Goal: Information Seeking & Learning: Learn about a topic

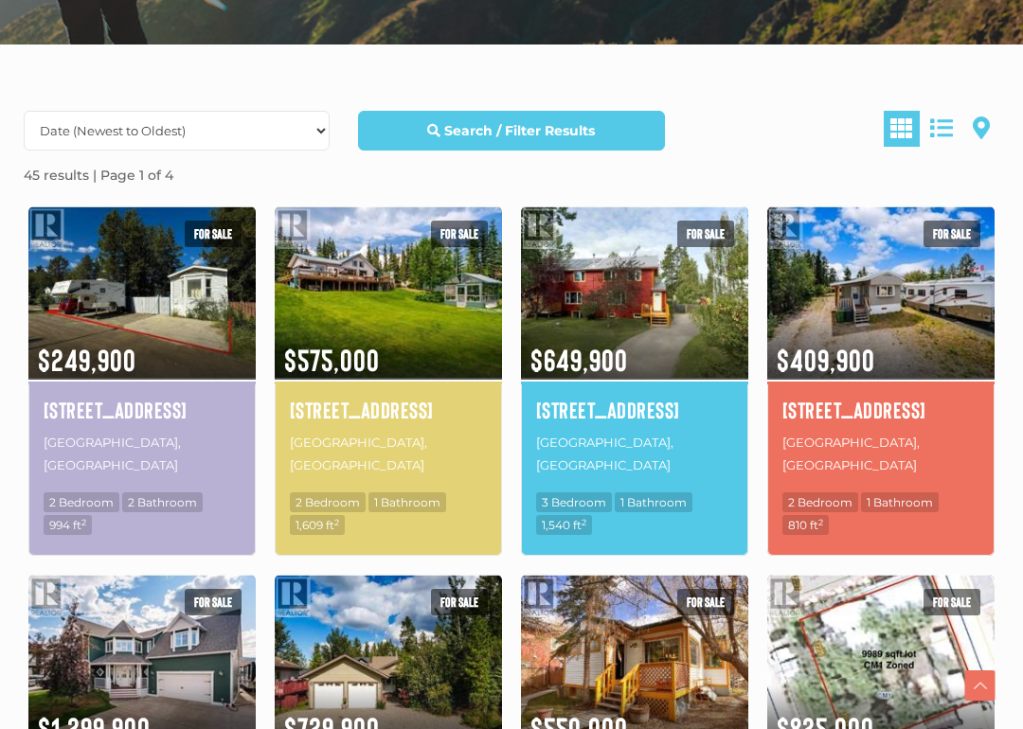
scroll to position [472, 0]
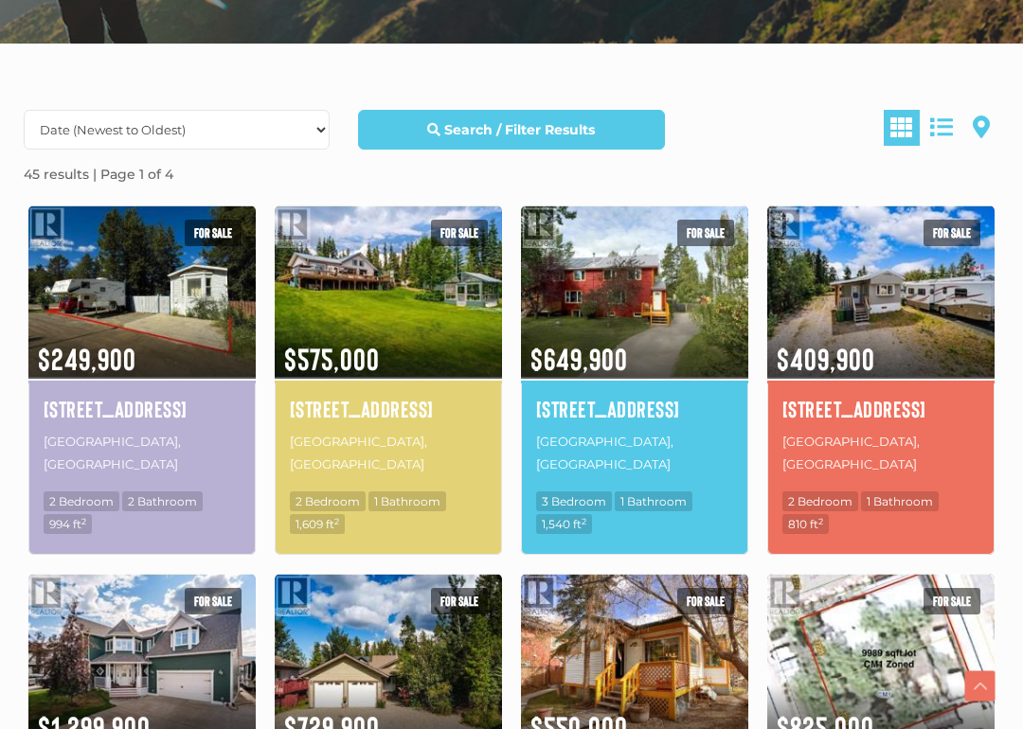
click at [117, 293] on img at bounding box center [141, 292] width 227 height 178
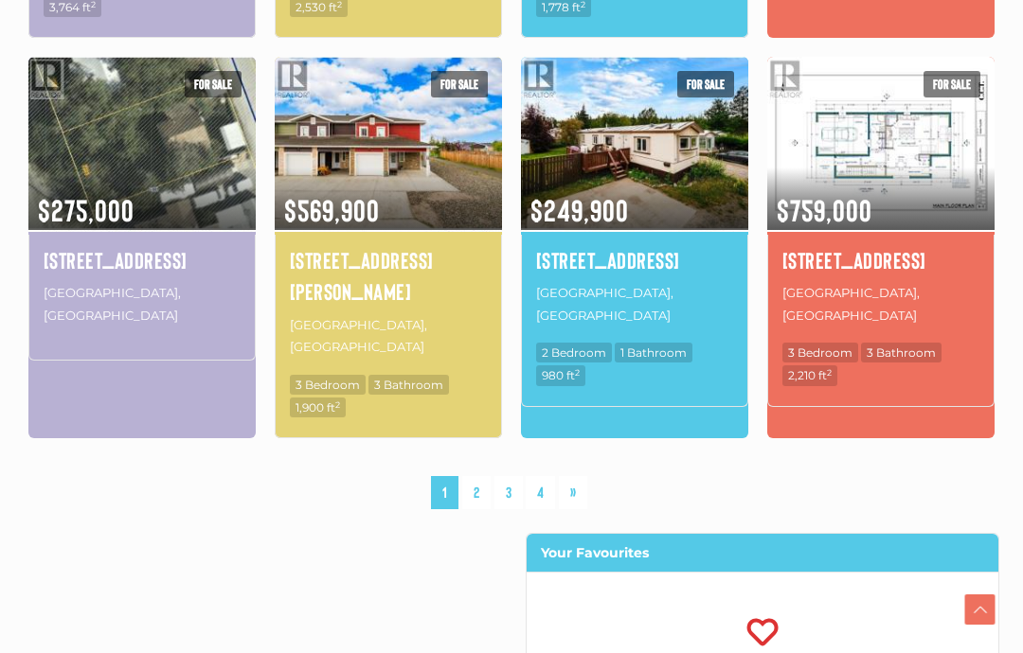
scroll to position [1357, 0]
click at [577, 476] on link "»" at bounding box center [573, 492] width 28 height 33
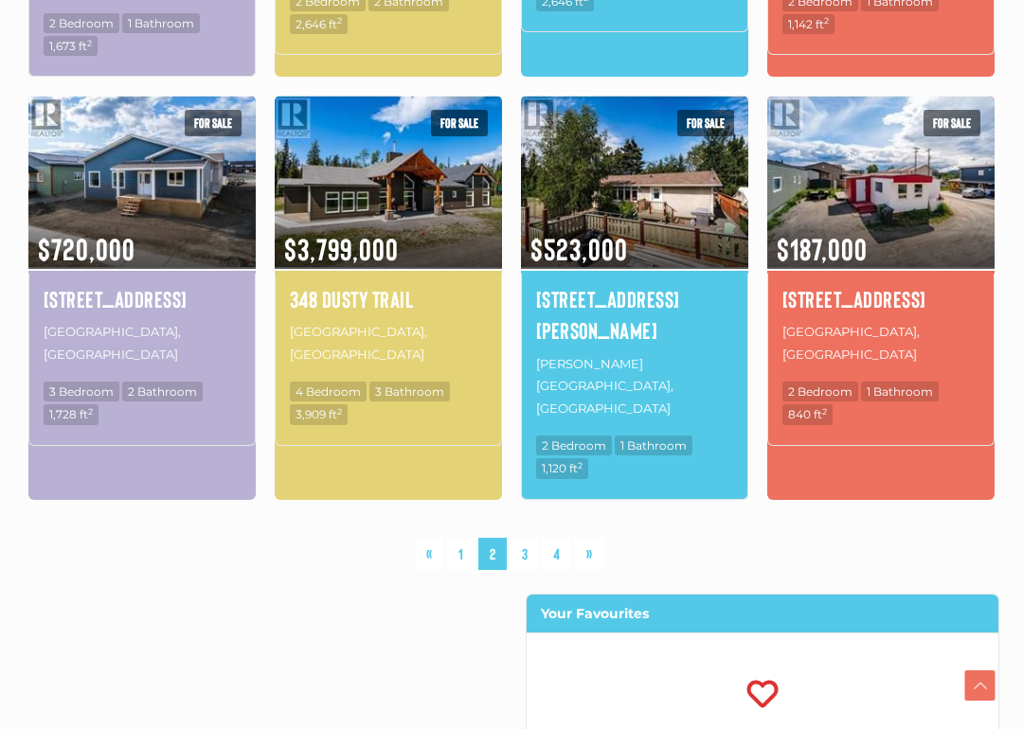
scroll to position [1372, 0]
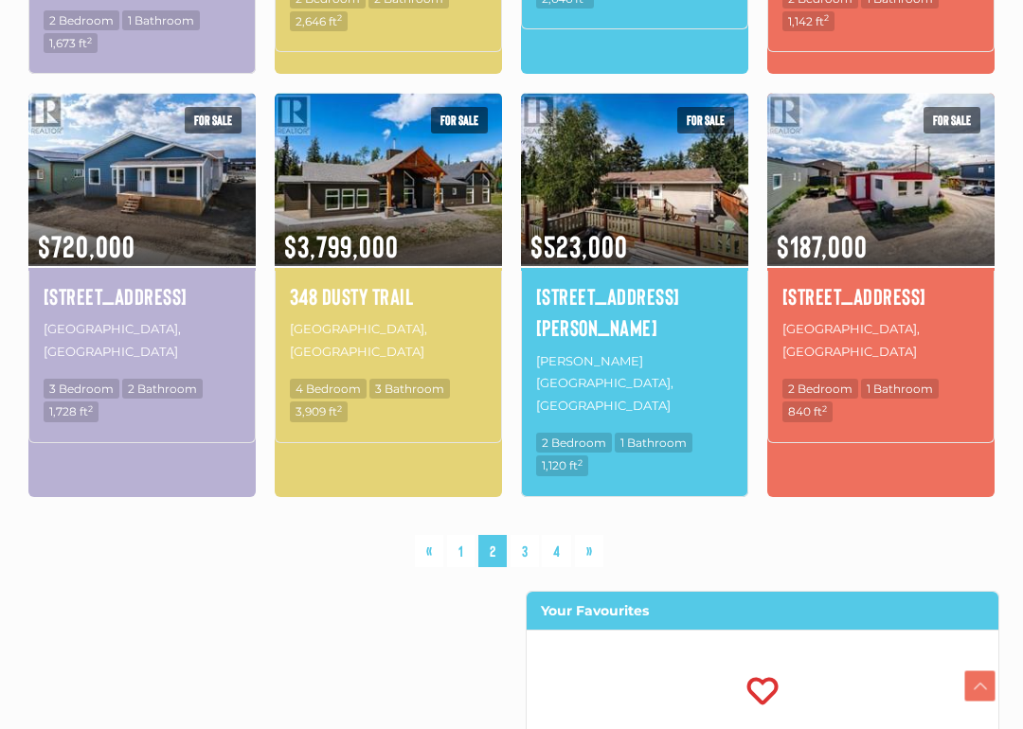
click at [581, 535] on link "»" at bounding box center [589, 551] width 28 height 33
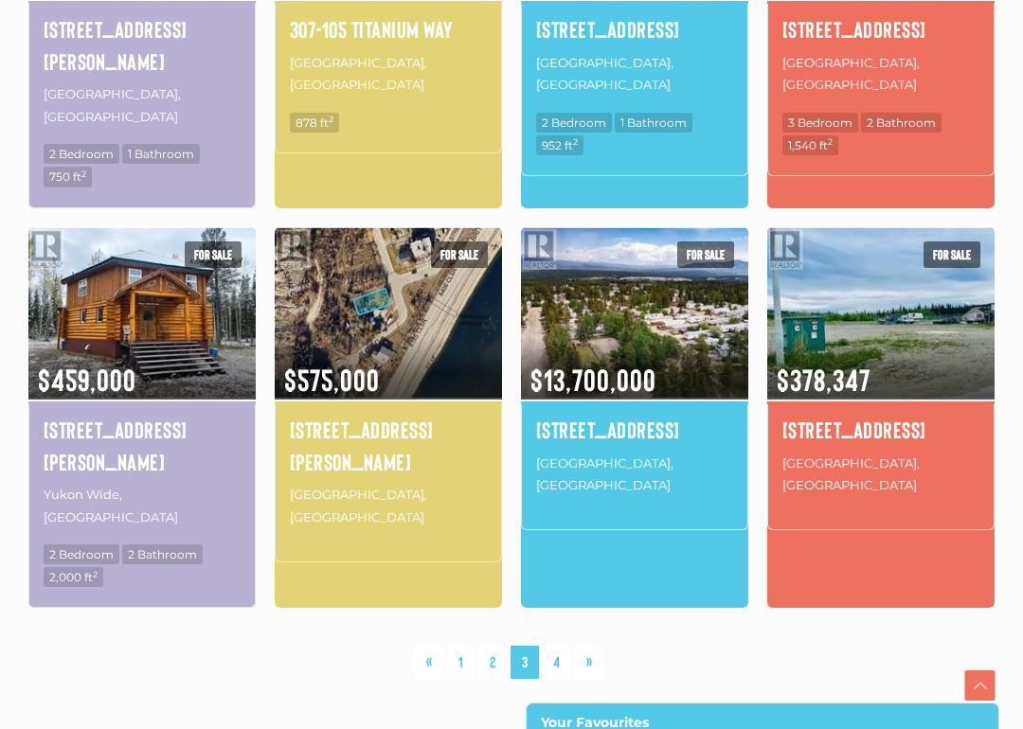
scroll to position [1251, 0]
click at [592, 646] on link "»" at bounding box center [589, 662] width 28 height 33
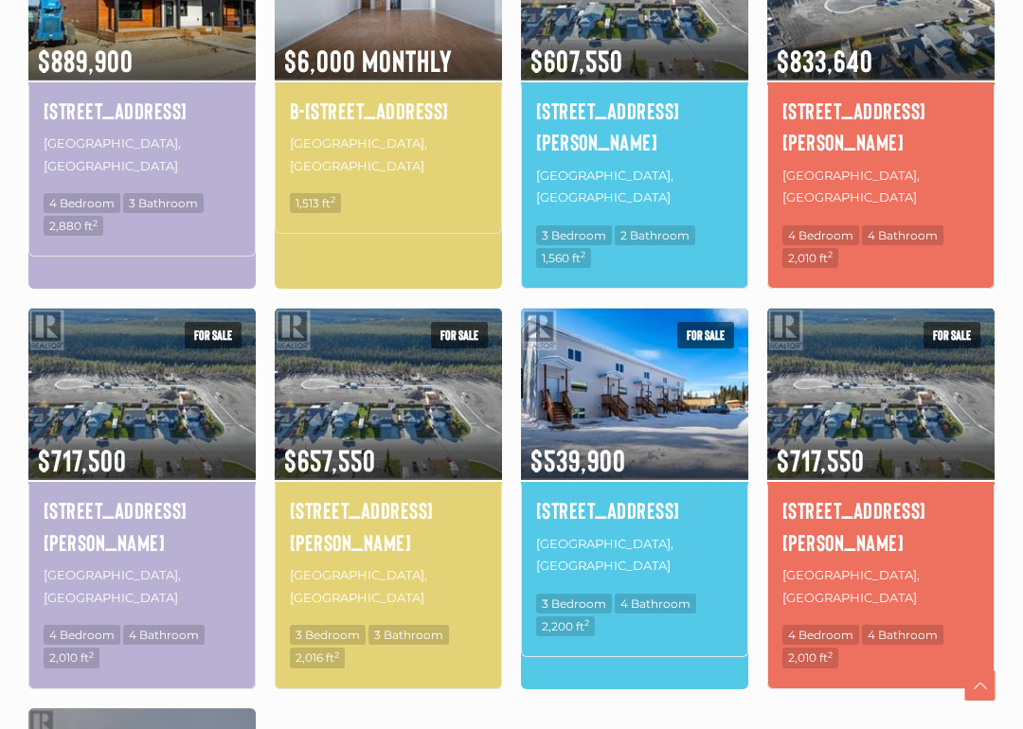
scroll to position [770, 0]
click at [358, 354] on img at bounding box center [388, 394] width 227 height 178
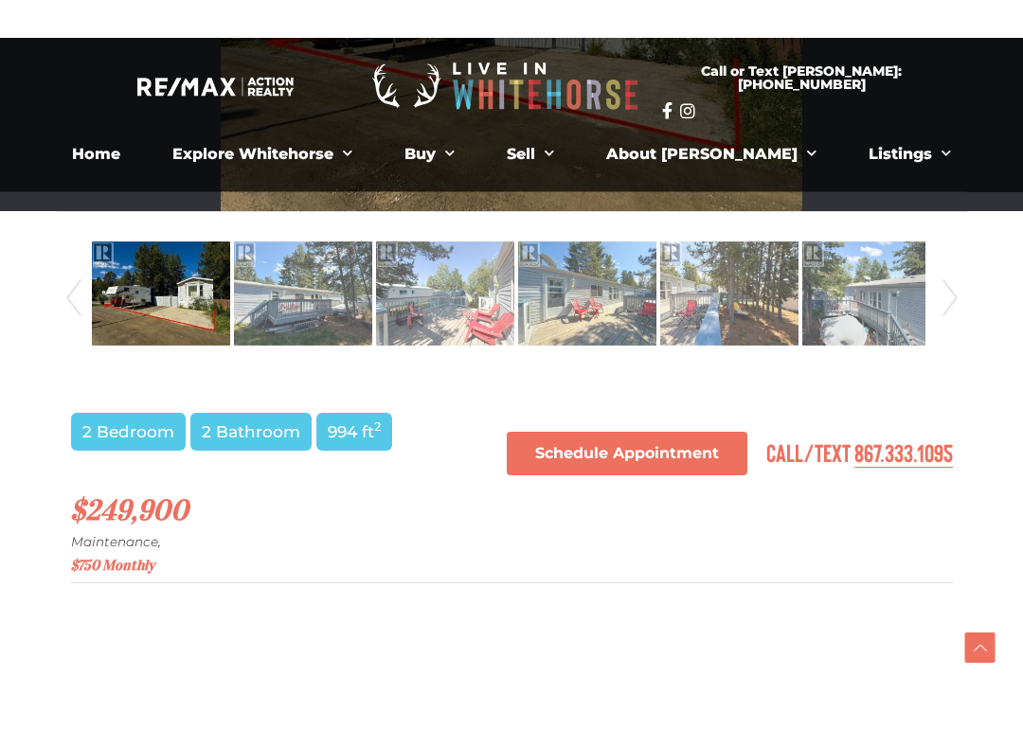
scroll to position [757, 0]
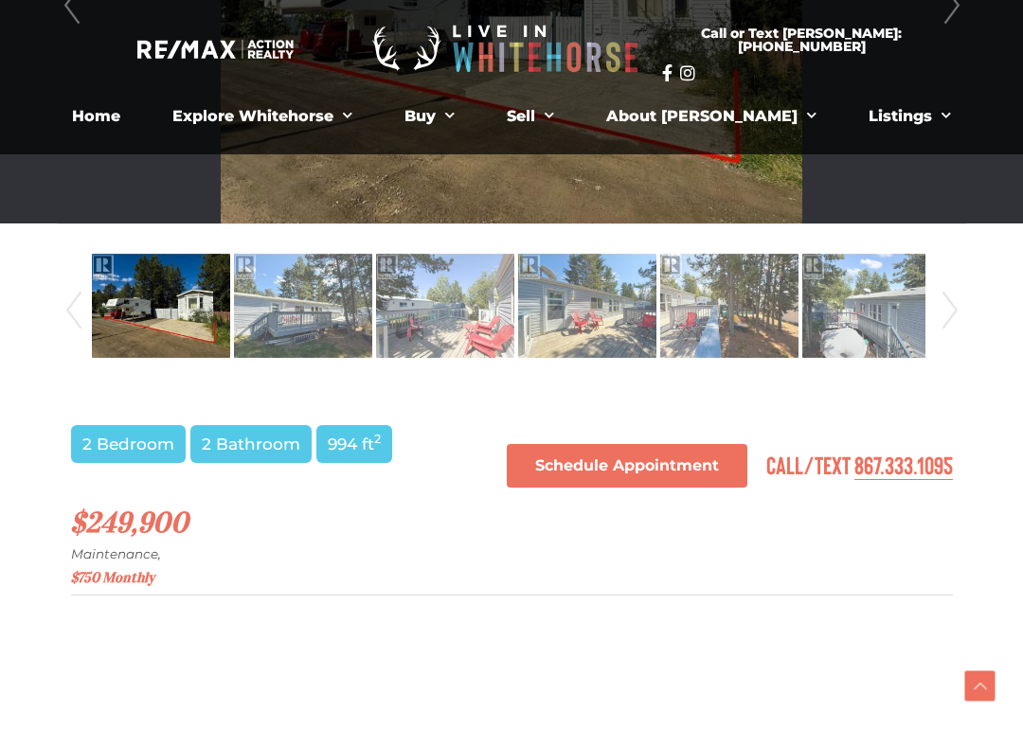
click at [256, 310] on img at bounding box center [303, 306] width 138 height 108
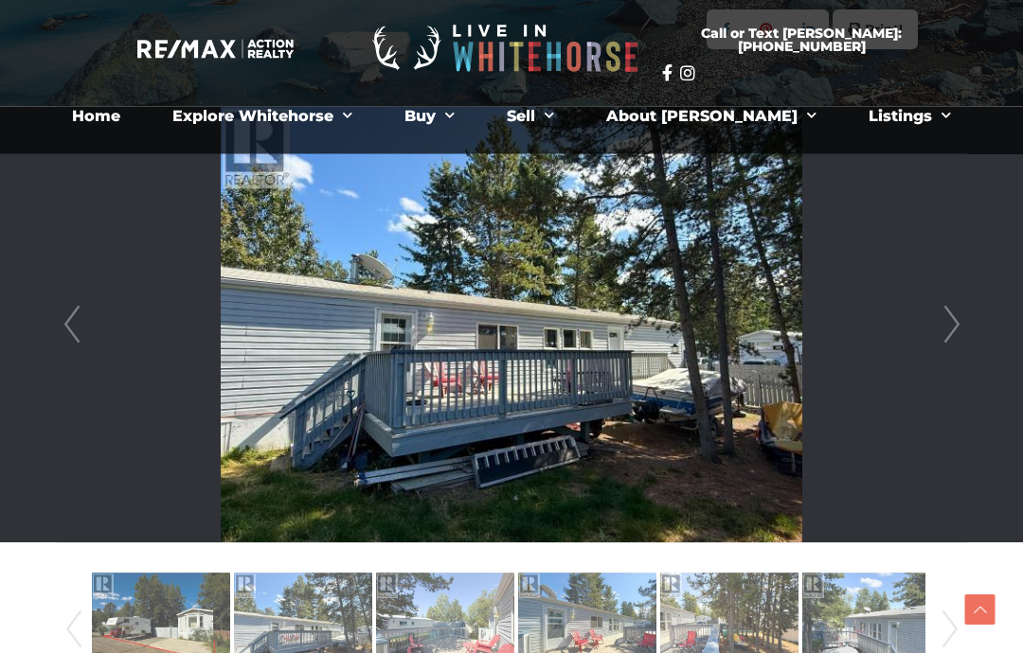
scroll to position [438, 0]
click at [912, 335] on li at bounding box center [512, 325] width 908 height 436
click at [942, 314] on link "Next" at bounding box center [952, 325] width 28 height 436
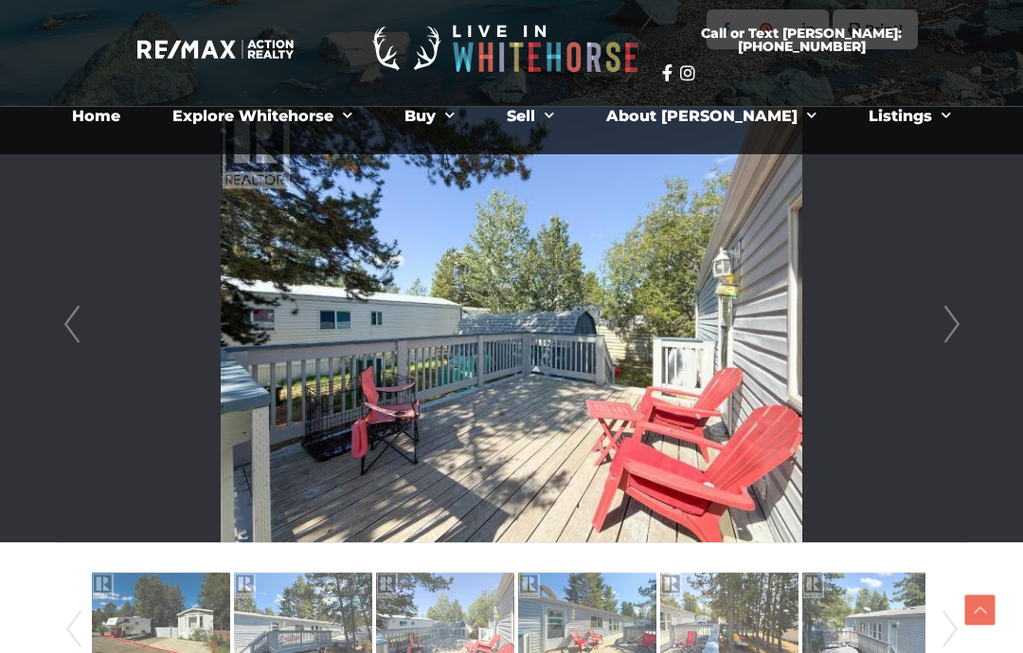
click at [963, 312] on link "Next" at bounding box center [952, 325] width 28 height 436
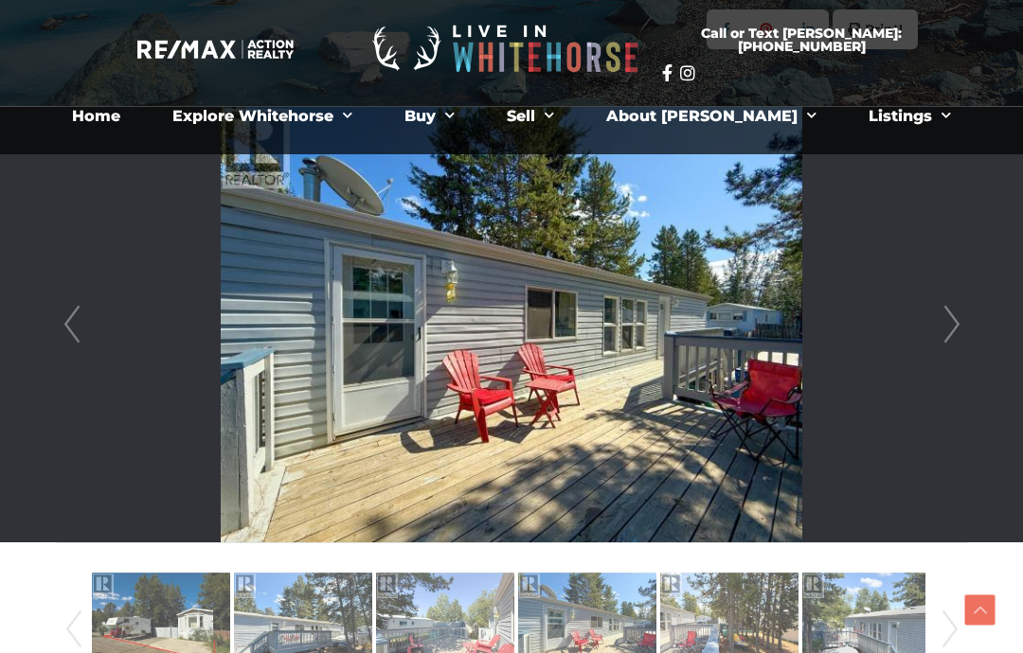
click at [959, 308] on link "Next" at bounding box center [952, 325] width 28 height 436
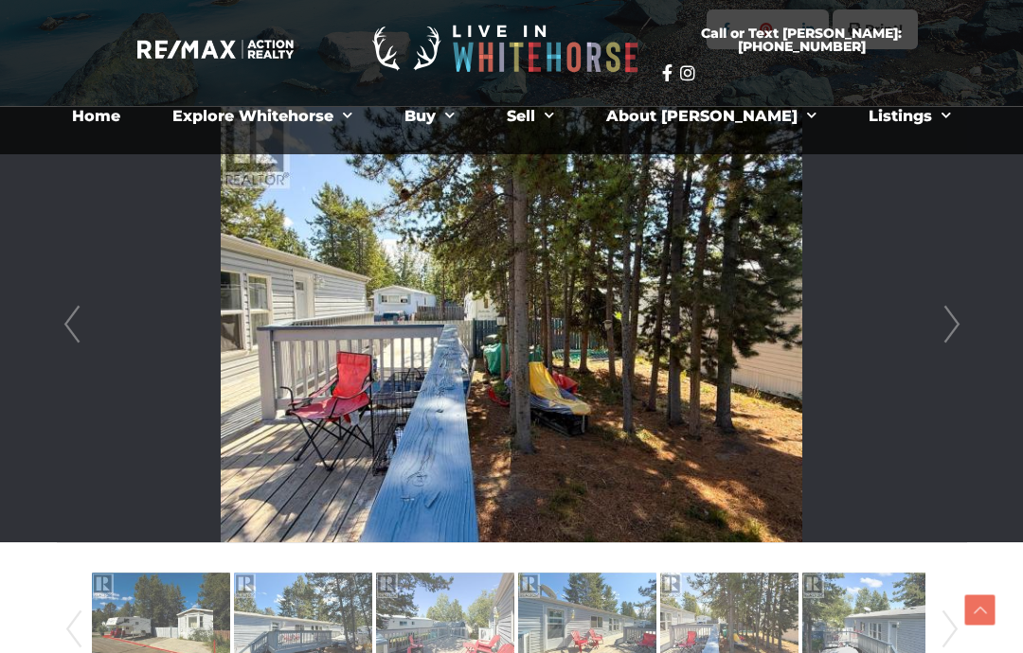
click at [957, 303] on link "Next" at bounding box center [952, 325] width 28 height 436
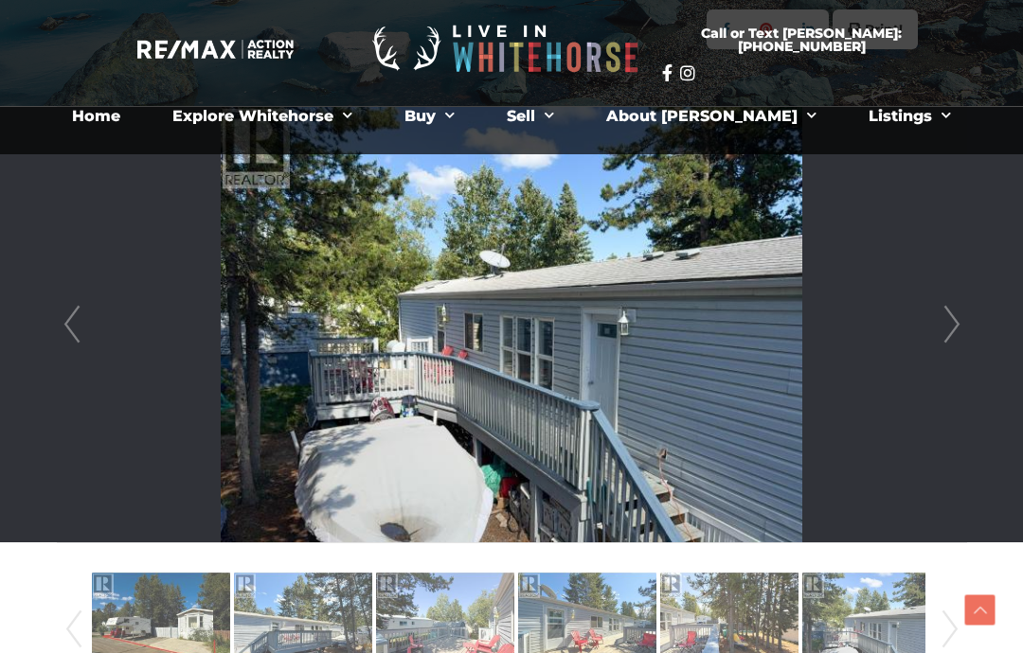
click at [957, 300] on link "Next" at bounding box center [952, 325] width 28 height 436
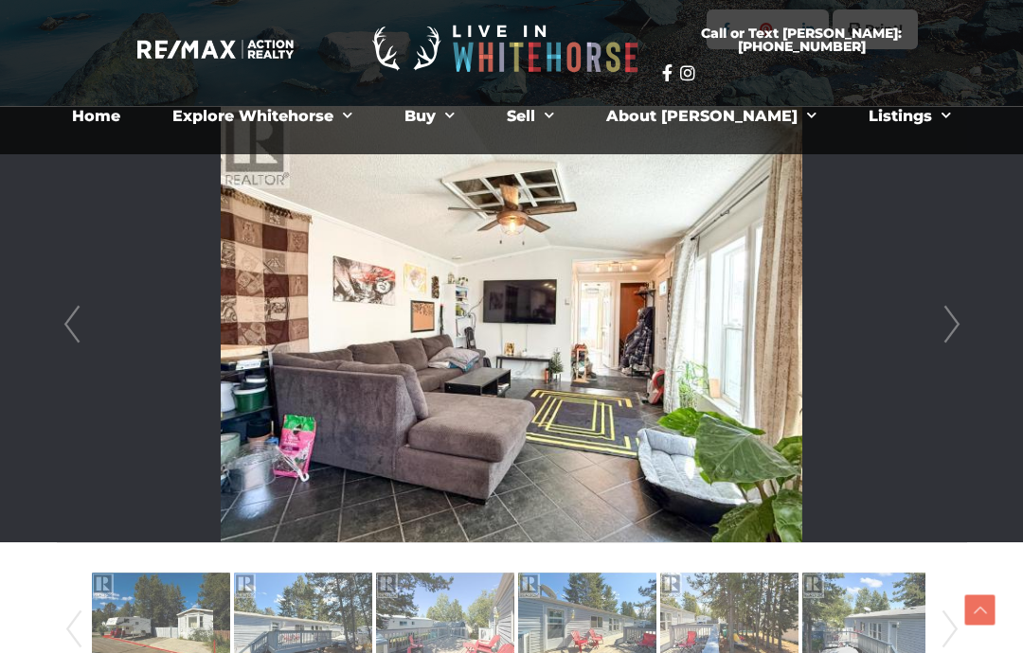
click at [950, 306] on link "Next" at bounding box center [952, 325] width 28 height 436
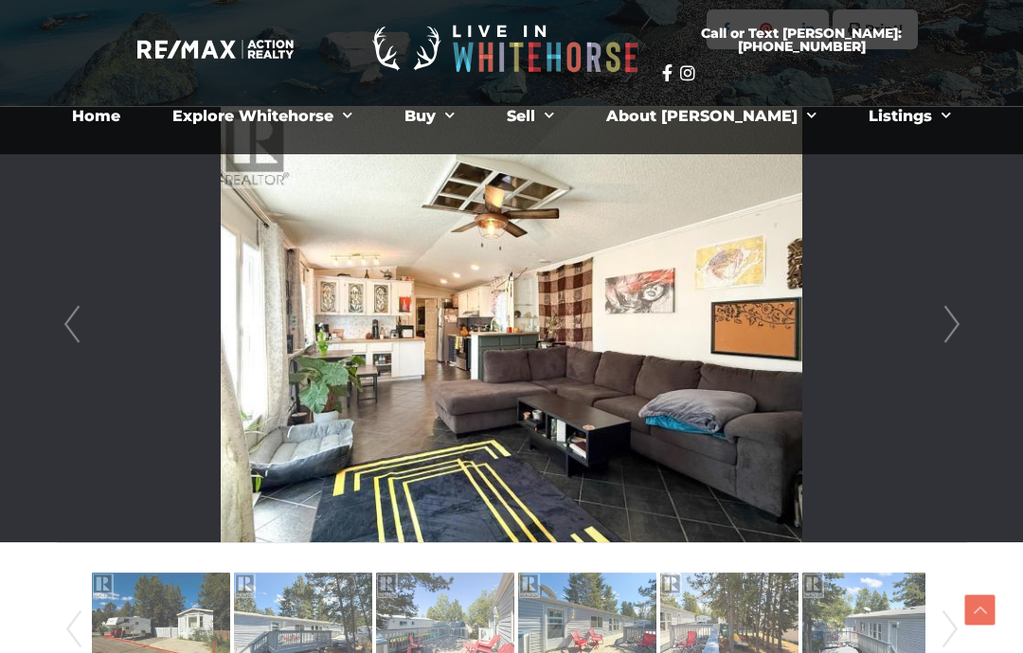
click at [953, 304] on link "Next" at bounding box center [952, 325] width 28 height 436
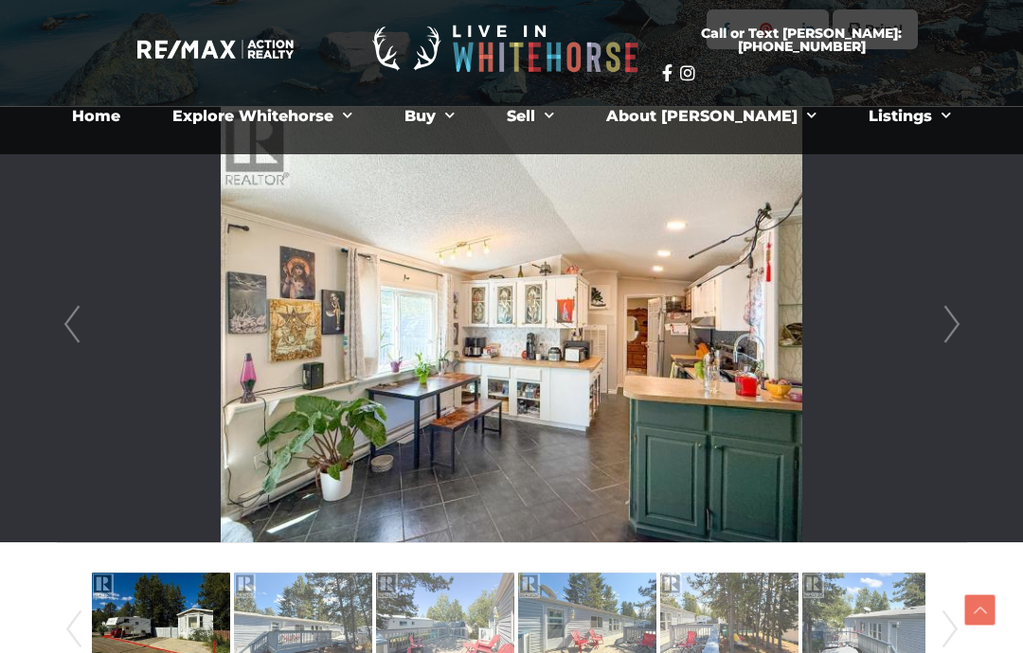
click at [947, 309] on link "Next" at bounding box center [952, 325] width 28 height 436
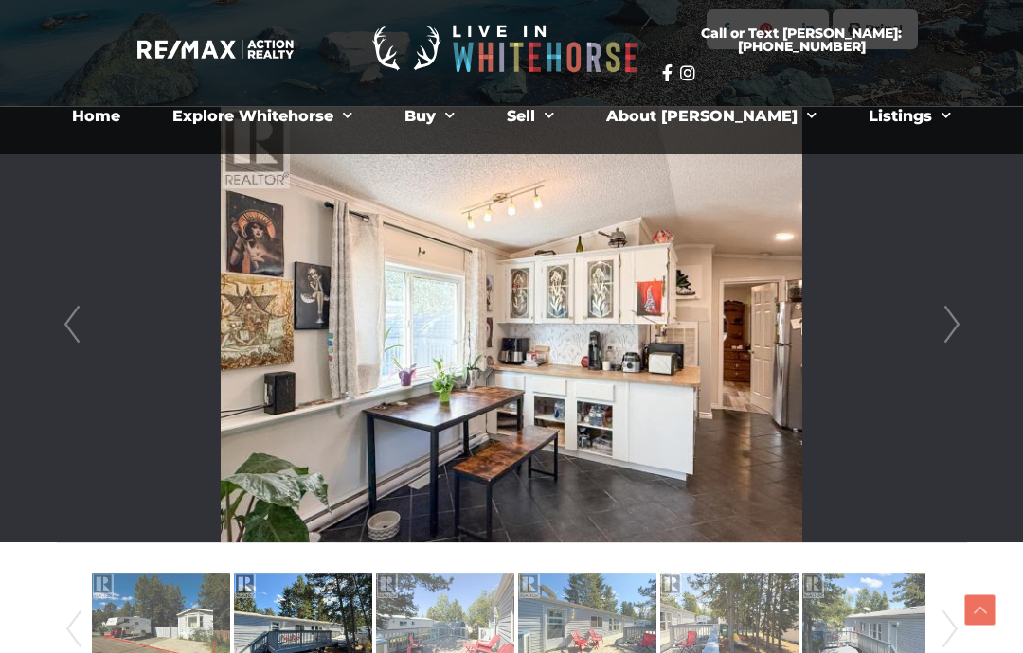
click at [954, 302] on link "Next" at bounding box center [952, 325] width 28 height 436
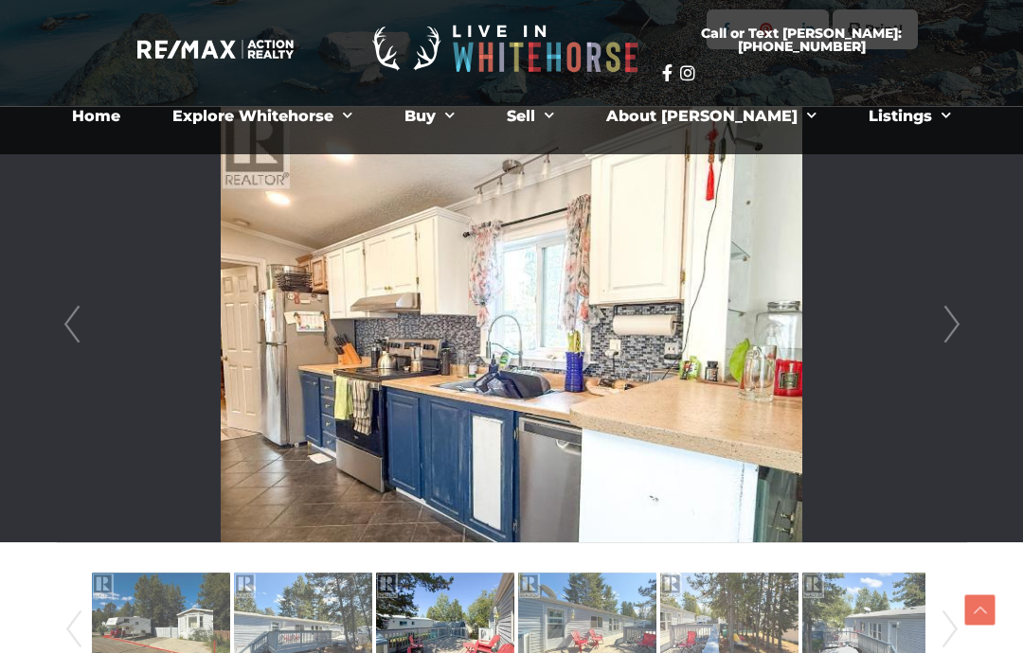
click at [952, 303] on link "Next" at bounding box center [952, 325] width 28 height 436
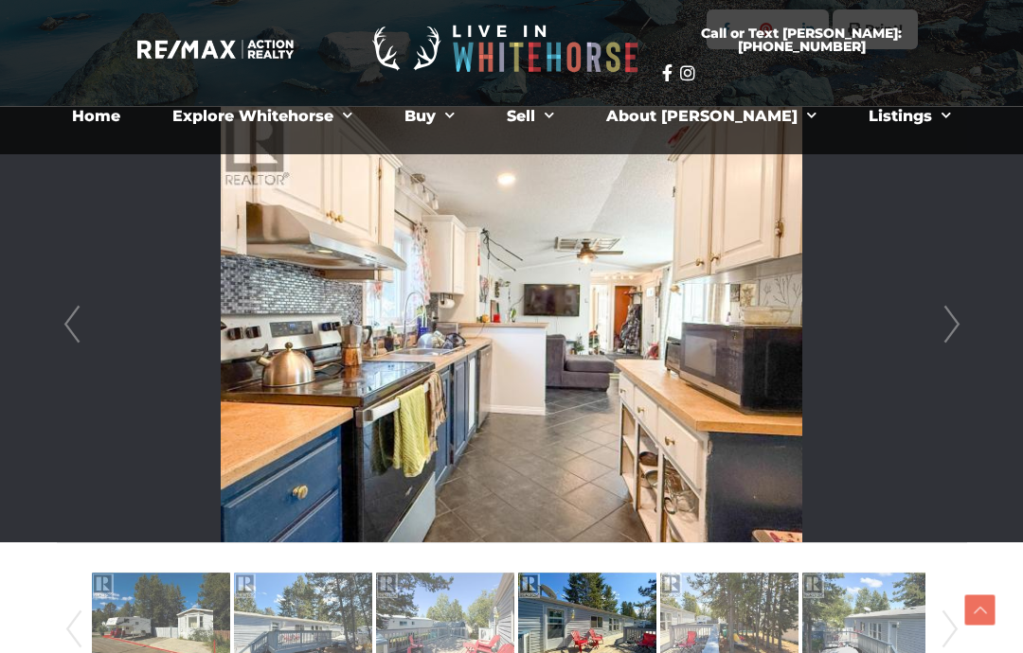
click at [956, 299] on link "Next" at bounding box center [952, 325] width 28 height 436
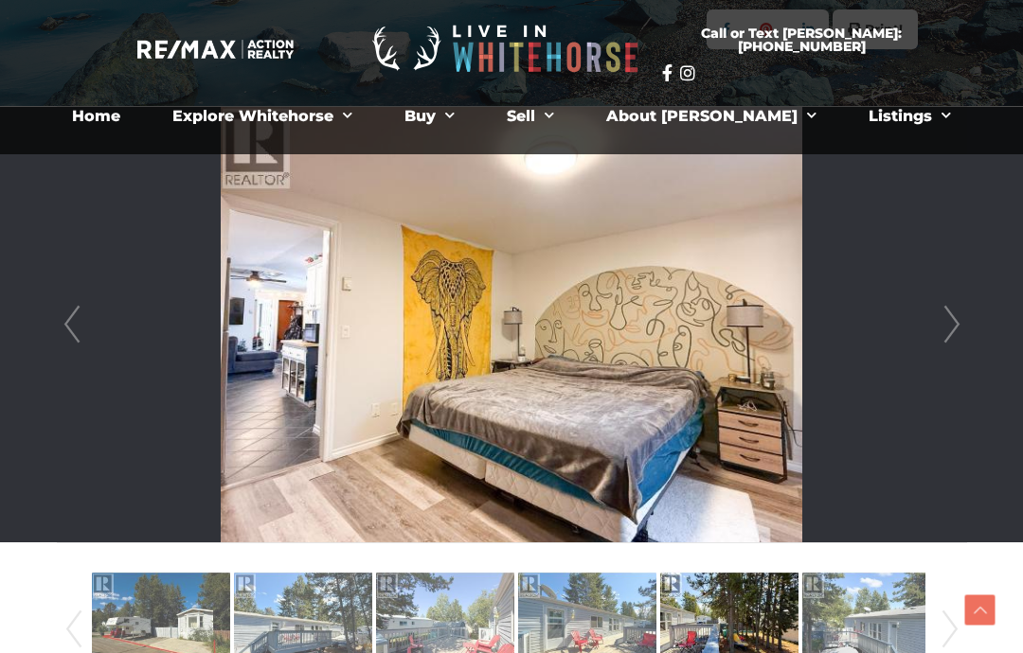
click at [955, 298] on link "Next" at bounding box center [952, 325] width 28 height 436
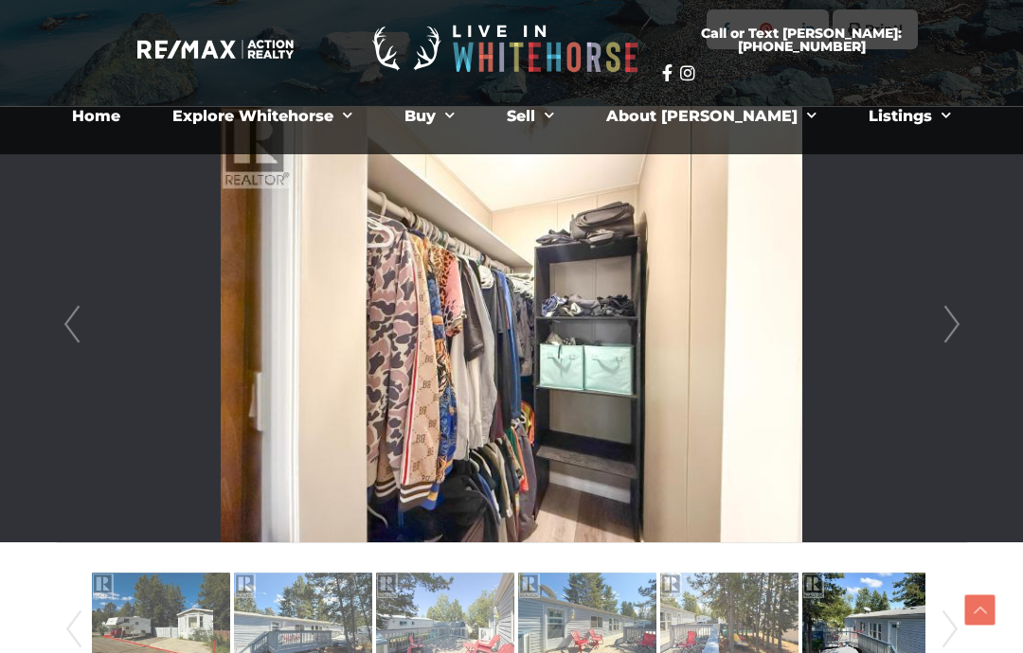
click at [956, 299] on link "Next" at bounding box center [952, 325] width 28 height 436
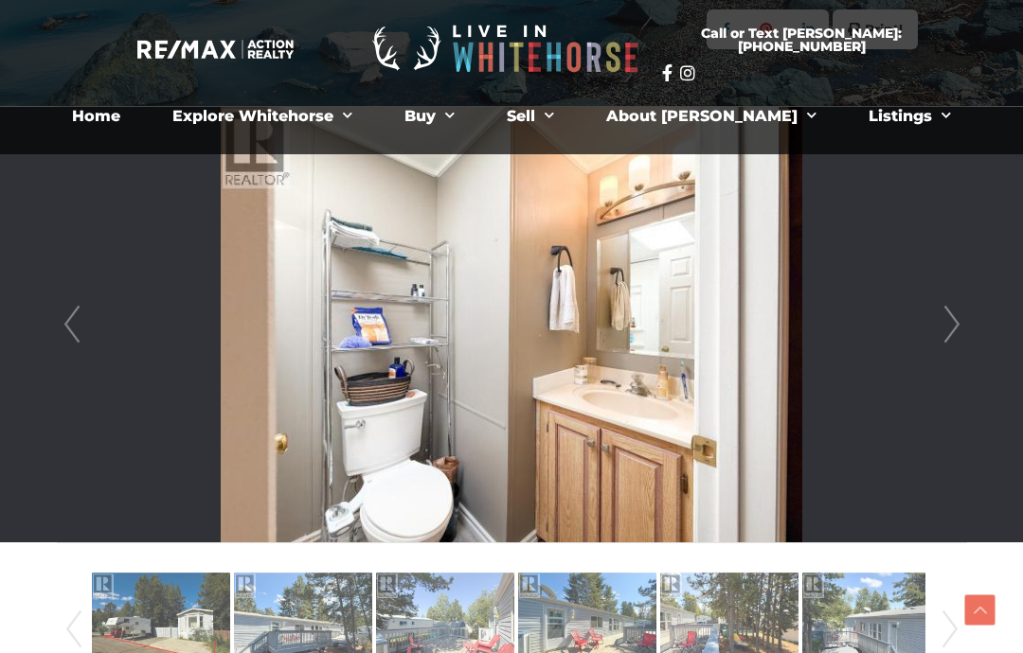
click at [956, 298] on link "Next" at bounding box center [952, 325] width 28 height 436
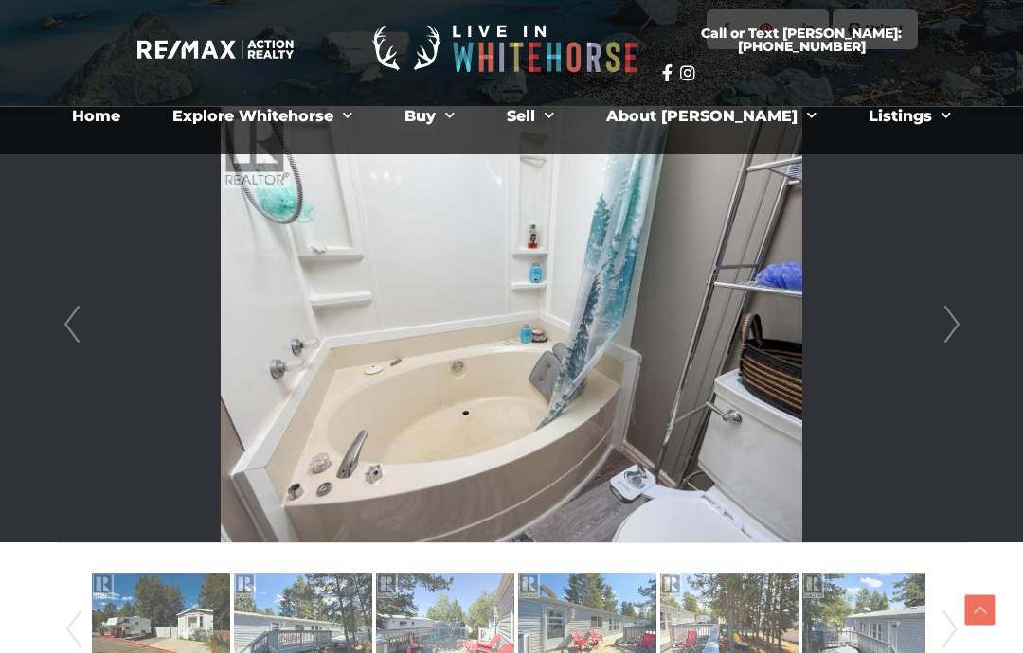
click at [956, 297] on link "Next" at bounding box center [952, 325] width 28 height 436
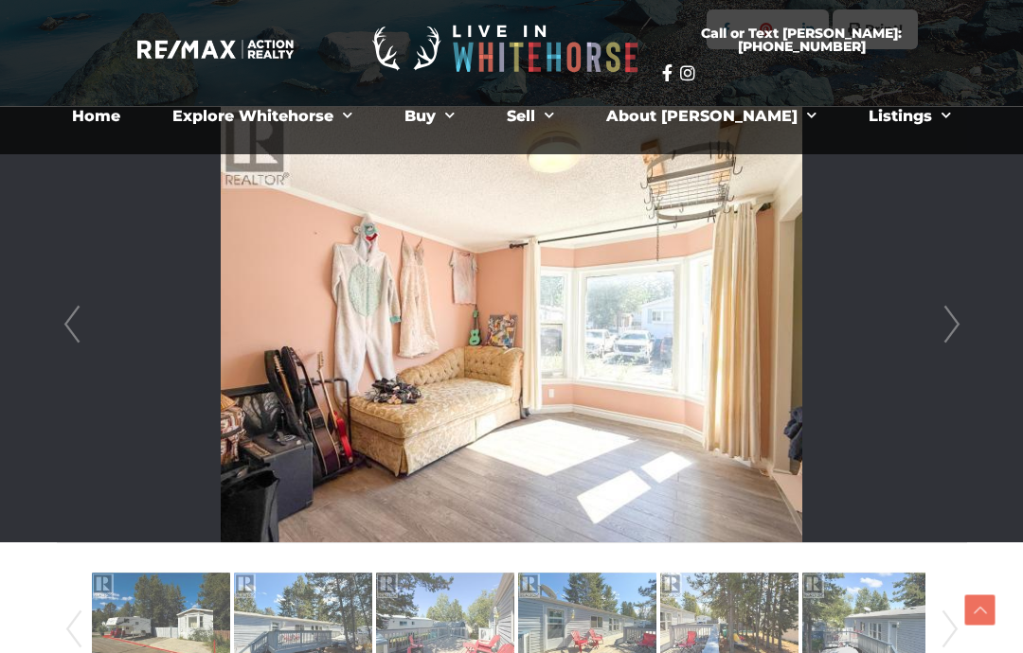
click at [956, 297] on link "Next" at bounding box center [952, 325] width 28 height 436
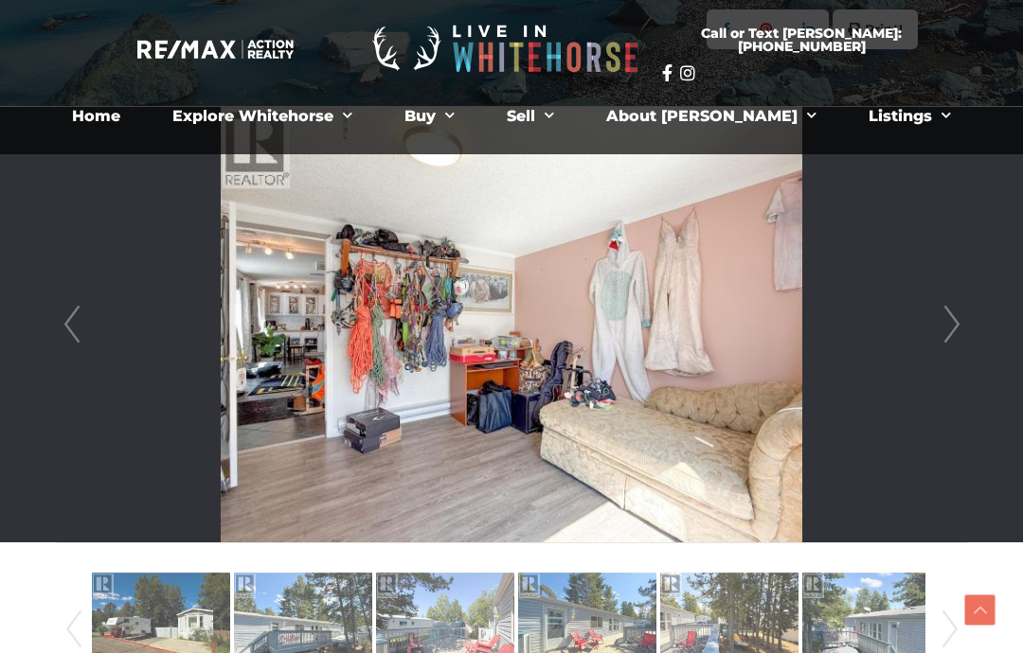
click at [943, 304] on link "Next" at bounding box center [952, 325] width 28 height 436
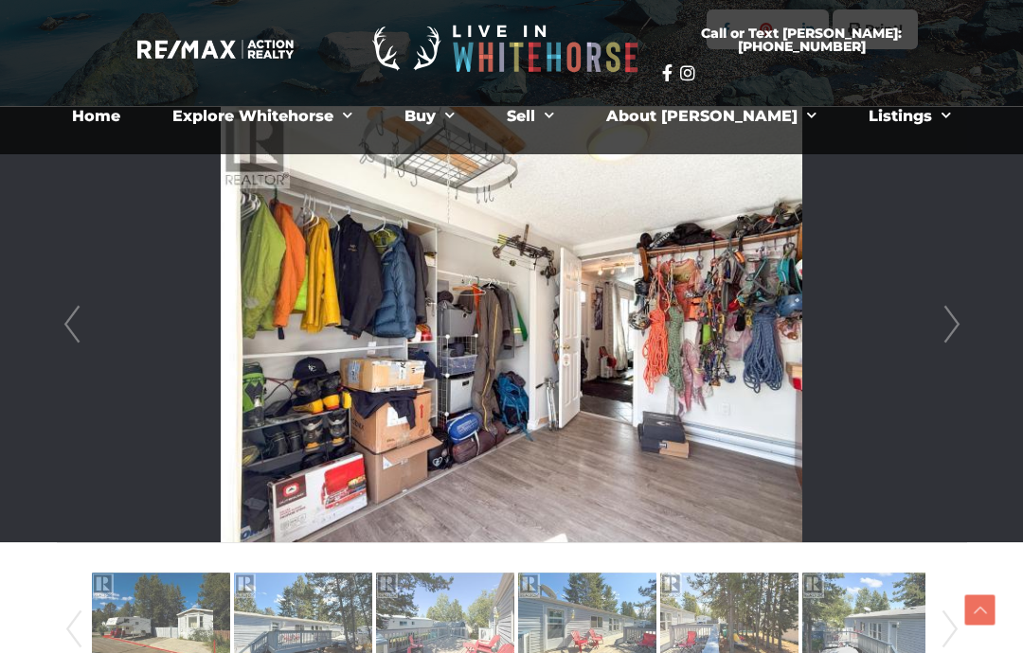
click at [949, 301] on link "Next" at bounding box center [952, 325] width 28 height 436
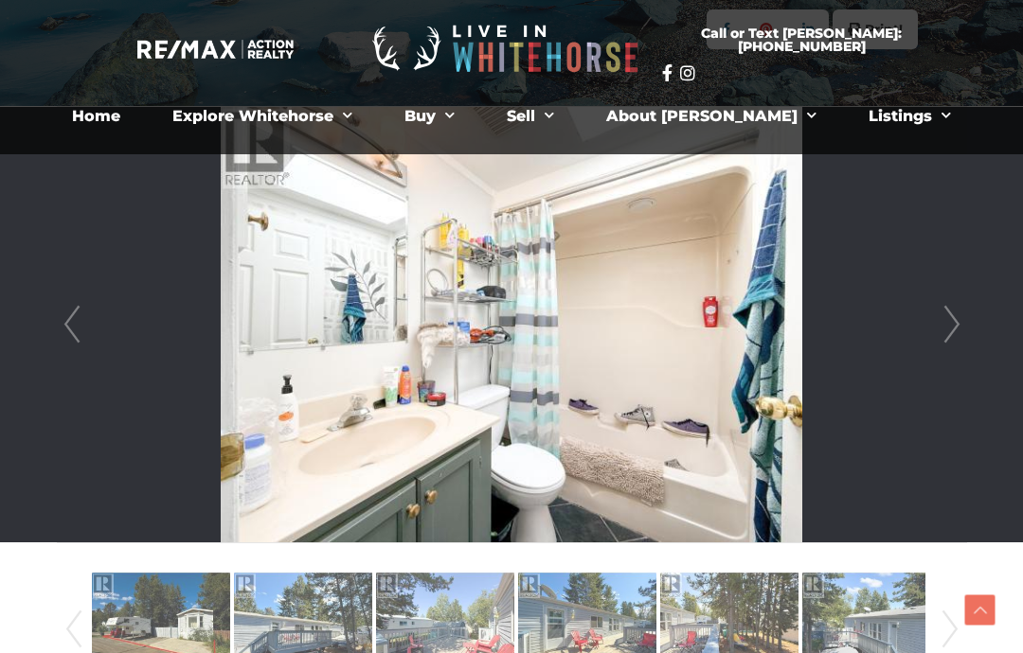
click at [946, 301] on link "Next" at bounding box center [952, 325] width 28 height 436
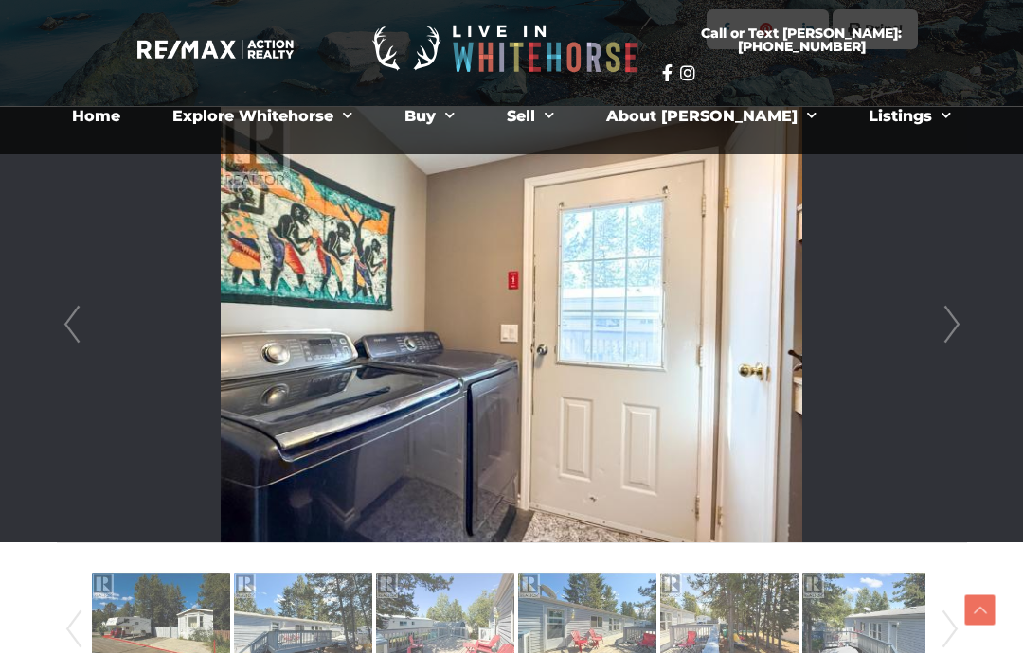
click at [951, 298] on link "Next" at bounding box center [952, 325] width 28 height 436
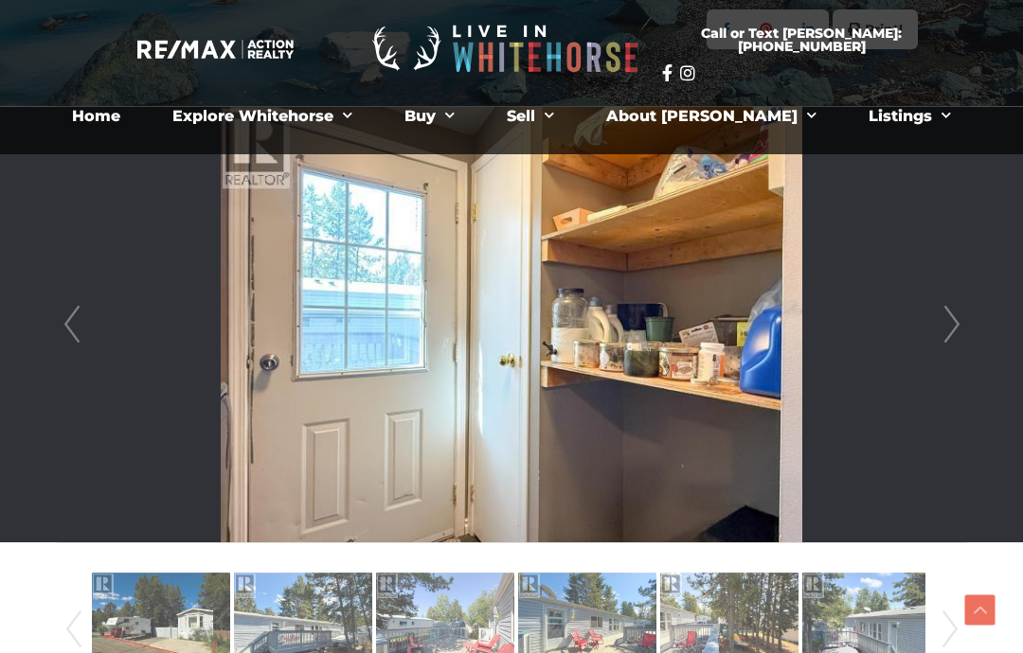
click at [956, 296] on link "Next" at bounding box center [952, 325] width 28 height 436
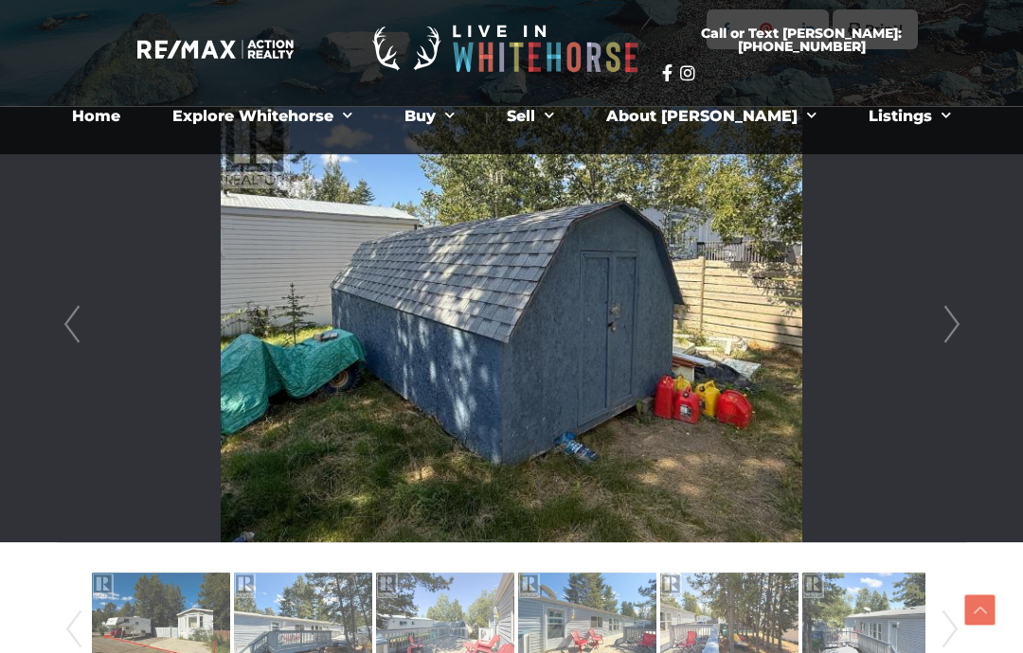
click at [956, 296] on link "Next" at bounding box center [952, 325] width 28 height 436
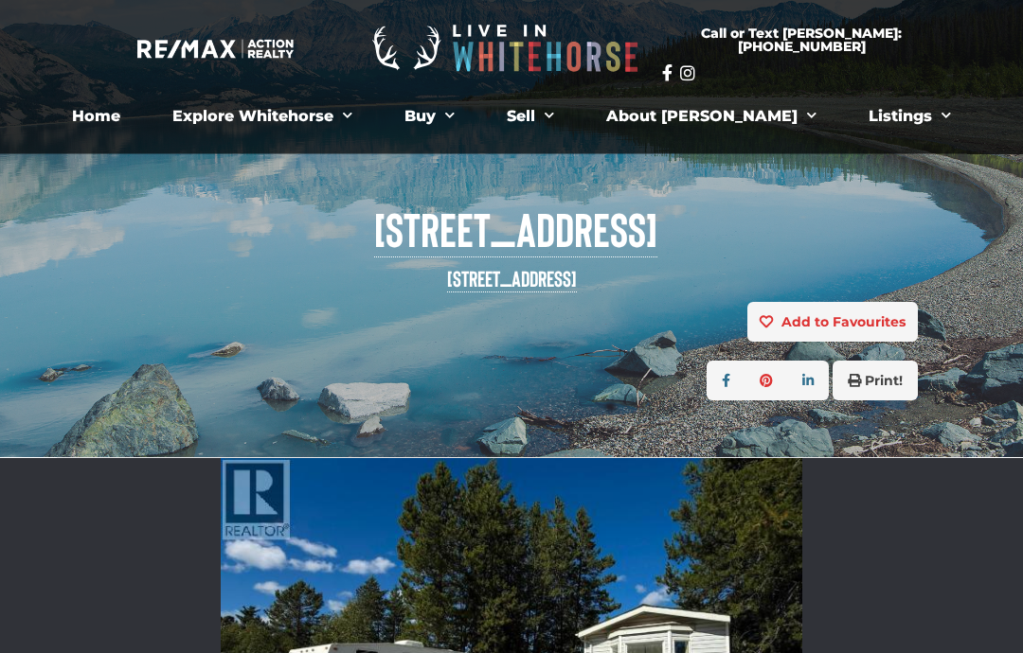
scroll to position [66, 0]
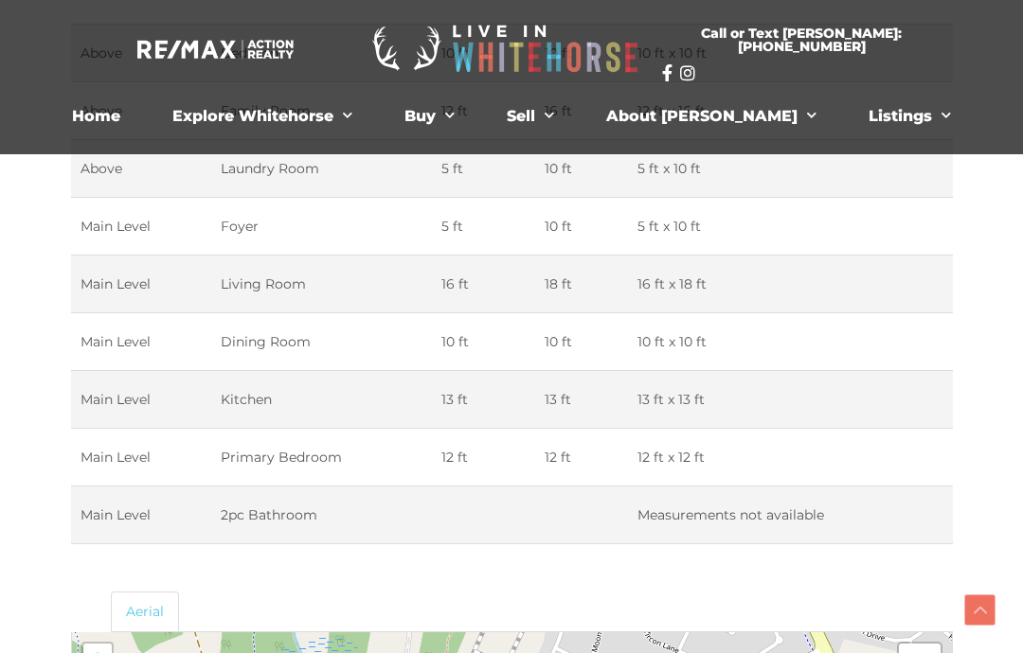
scroll to position [2938, 0]
